Goal: Information Seeking & Learning: Learn about a topic

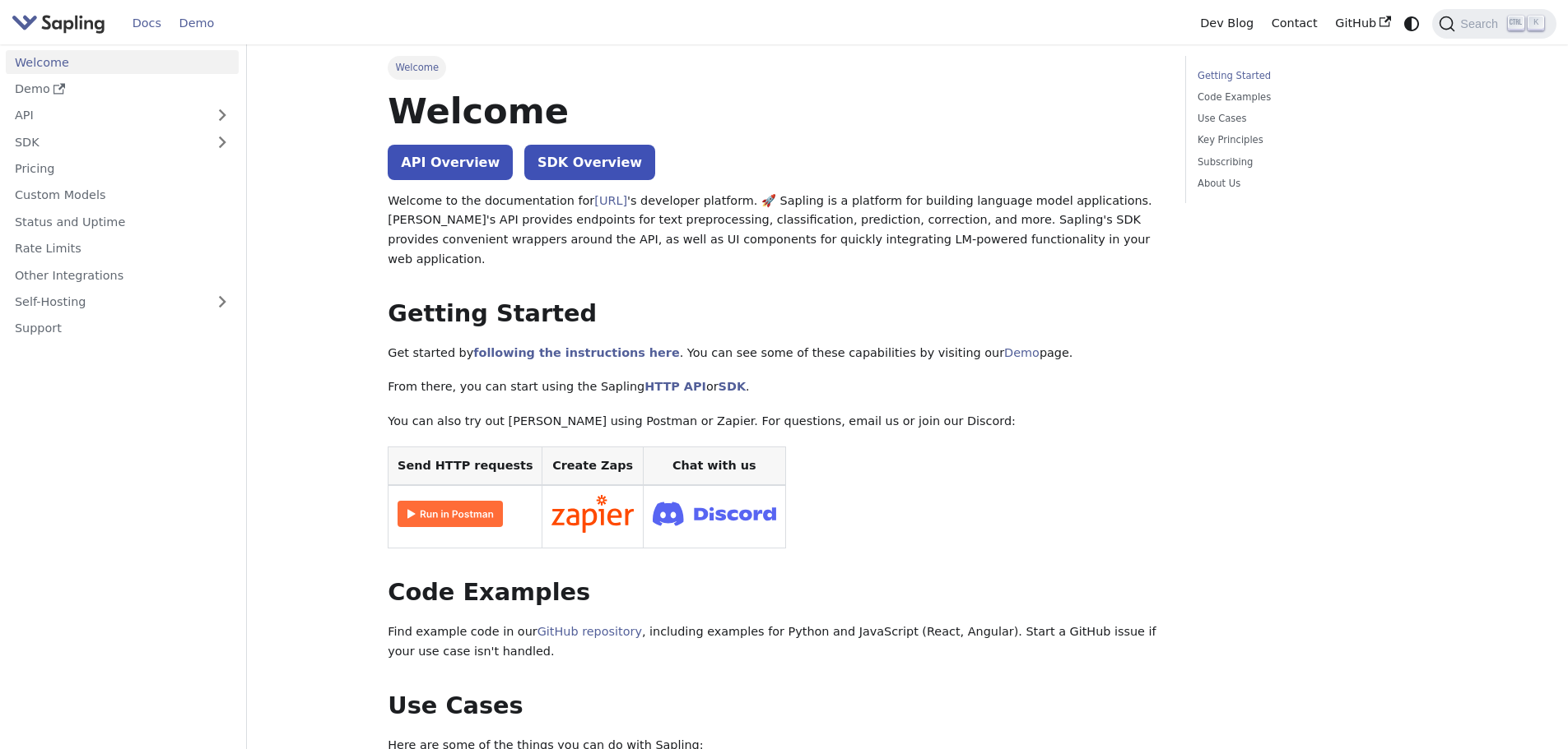
click at [191, 18] on link "Demo" at bounding box center [196, 23] width 53 height 25
click at [60, 327] on link "Support" at bounding box center [122, 329] width 233 height 24
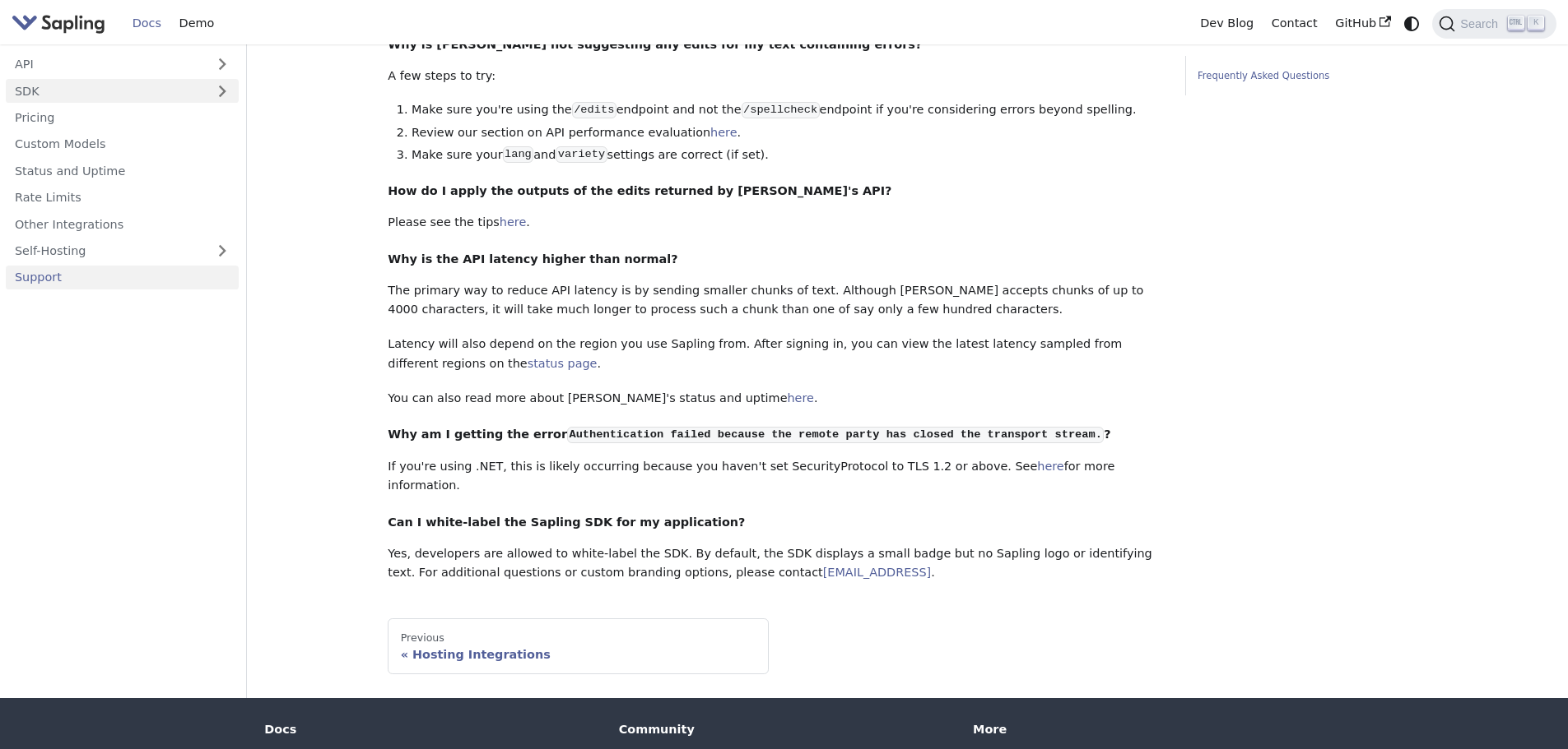
scroll to position [540, 0]
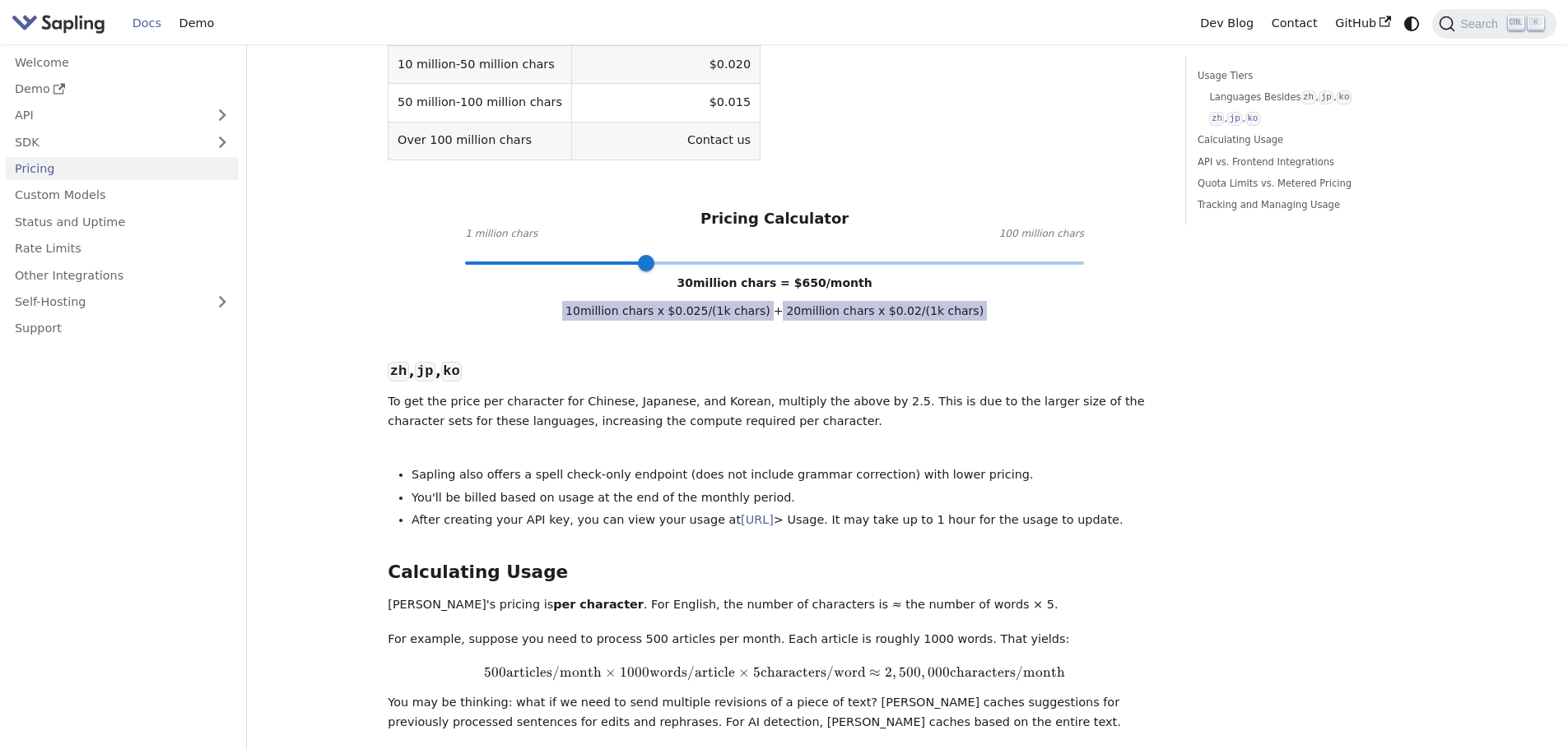
scroll to position [659, 0]
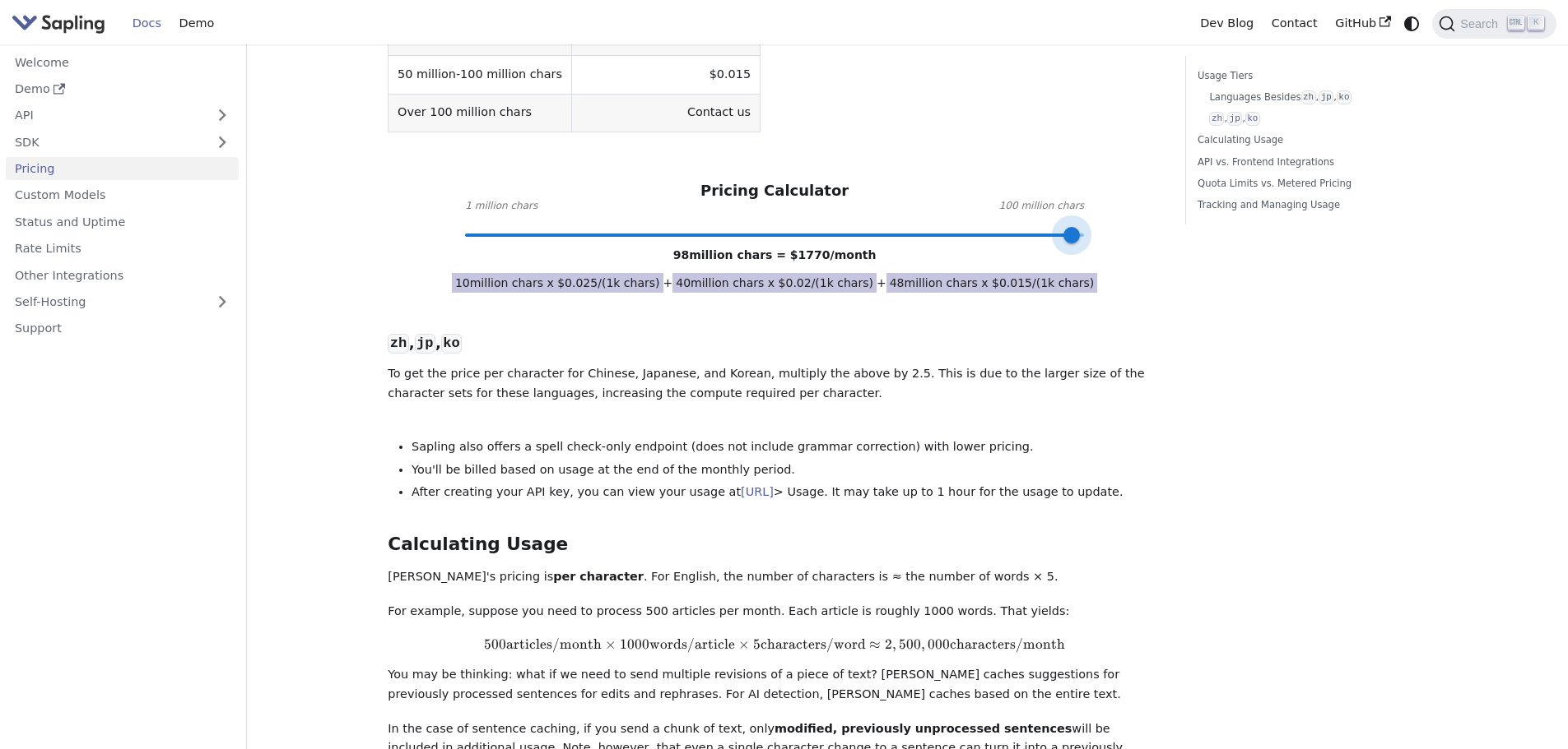
type input "100"
drag, startPoint x: 649, startPoint y: 195, endPoint x: 1096, endPoint y: 197, distance: 447.0
click at [1092, 227] on span at bounding box center [1084, 235] width 16 height 16
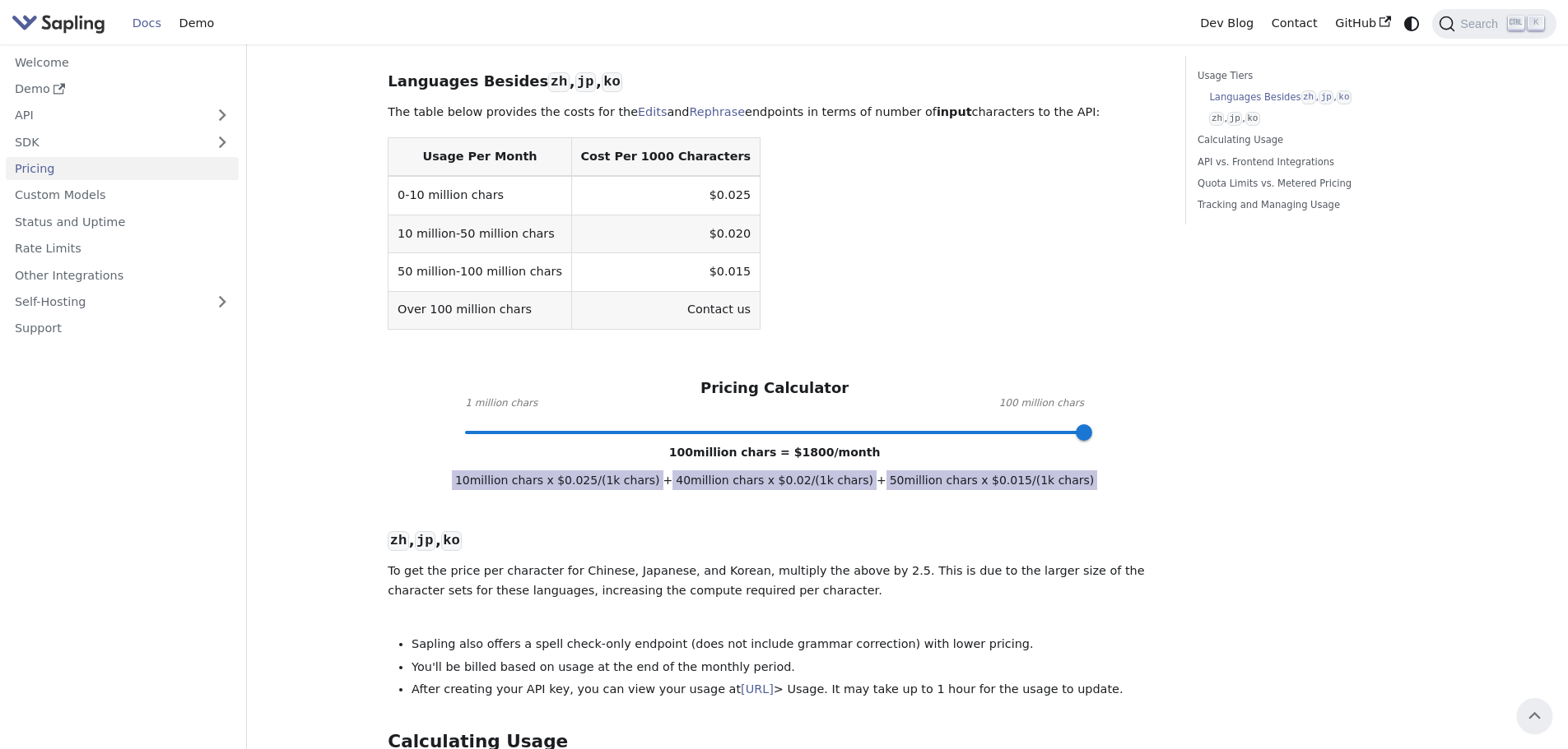
scroll to position [411, 0]
